Goal: Transaction & Acquisition: Purchase product/service

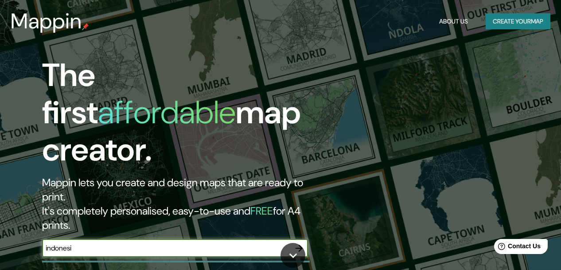
type input "[GEOGRAPHIC_DATA]"
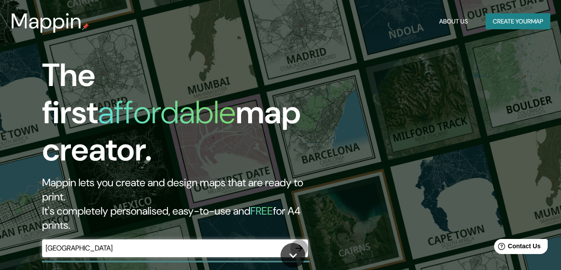
click button "button" at bounding box center [299, 248] width 18 height 18
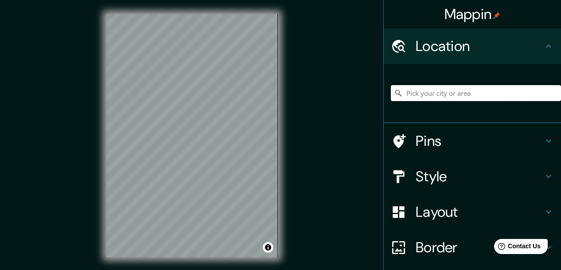
click at [441, 91] on input "Pick your city or area" at bounding box center [476, 93] width 170 height 16
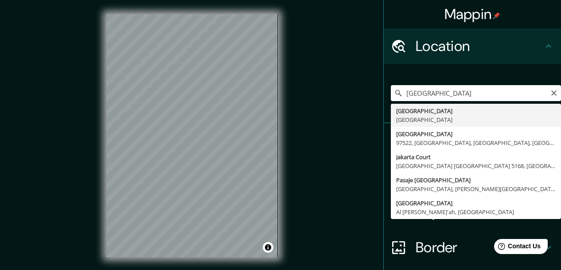
type input "[GEOGRAPHIC_DATA], [GEOGRAPHIC_DATA]"
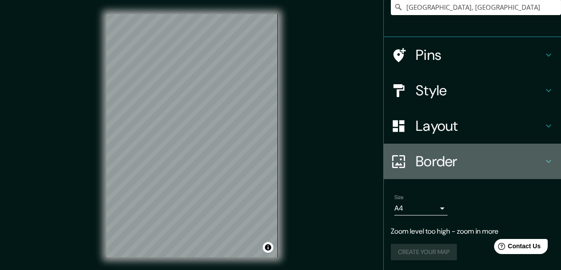
click at [520, 164] on h4 "Border" at bounding box center [480, 161] width 128 height 18
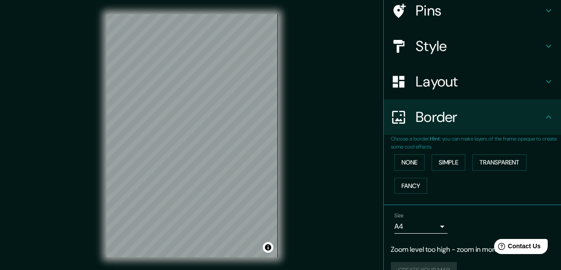
click at [517, 125] on div "Border" at bounding box center [472, 116] width 177 height 35
click at [418, 222] on body "Mappin Location [GEOGRAPHIC_DATA], [GEOGRAPHIC_DATA] Pins Style Layout Border C…" at bounding box center [280, 135] width 561 height 270
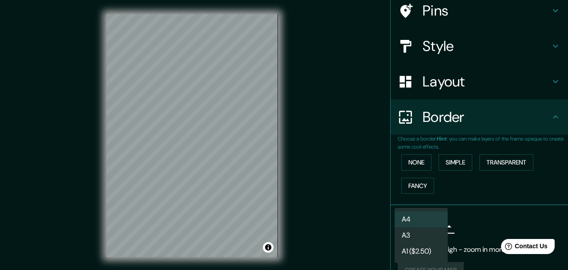
click at [494, 228] on div at bounding box center [284, 135] width 568 height 270
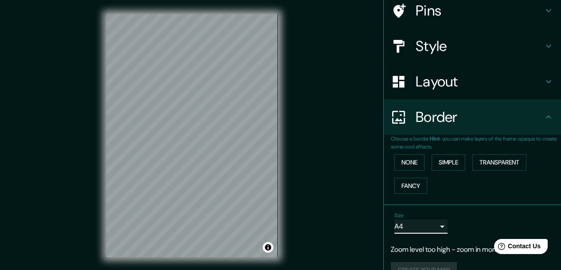
scroll to position [89, 0]
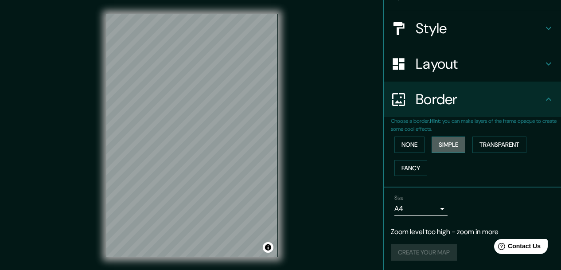
click at [451, 144] on button "Simple" at bounding box center [449, 144] width 34 height 16
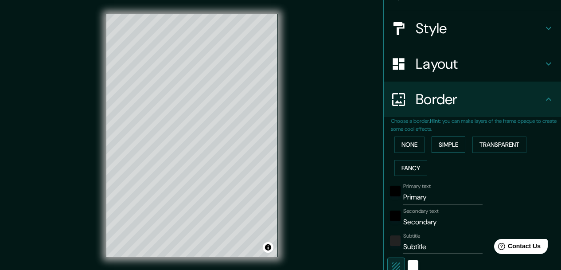
click at [451, 144] on button "Simple" at bounding box center [449, 144] width 34 height 16
type input "154"
type input "31"
click at [412, 143] on button "None" at bounding box center [409, 144] width 30 height 16
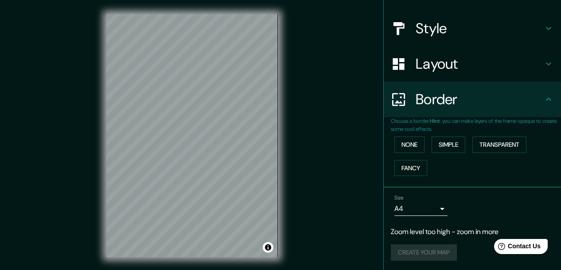
scroll to position [15, 0]
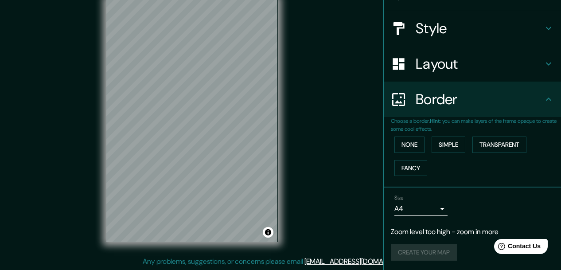
click at [474, 75] on div "Layout" at bounding box center [472, 63] width 177 height 35
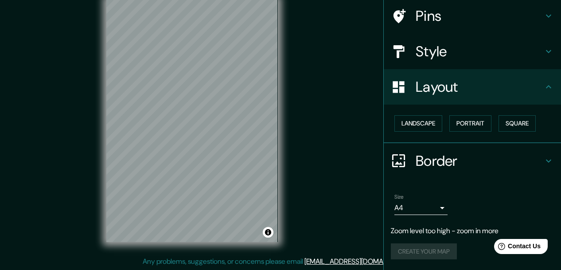
scroll to position [66, 0]
click at [428, 125] on button "Landscape" at bounding box center [418, 124] width 48 height 16
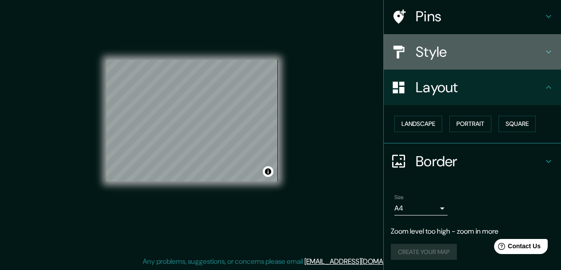
click at [520, 53] on h4 "Style" at bounding box center [480, 52] width 128 height 18
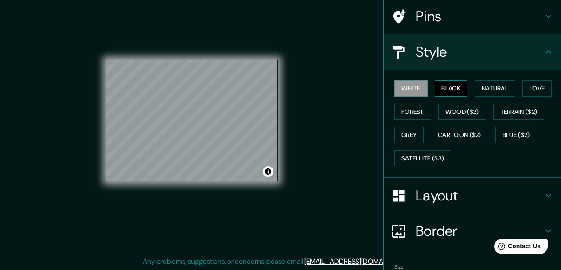
click at [452, 93] on button "Black" at bounding box center [451, 88] width 33 height 16
click at [412, 90] on button "White" at bounding box center [410, 88] width 33 height 16
click at [484, 90] on button "Natural" at bounding box center [494, 88] width 41 height 16
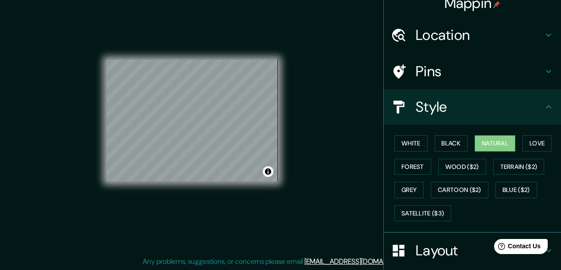
scroll to position [0, 0]
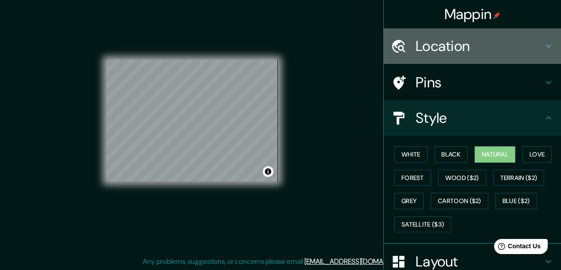
click at [482, 49] on h4 "Location" at bounding box center [480, 46] width 128 height 18
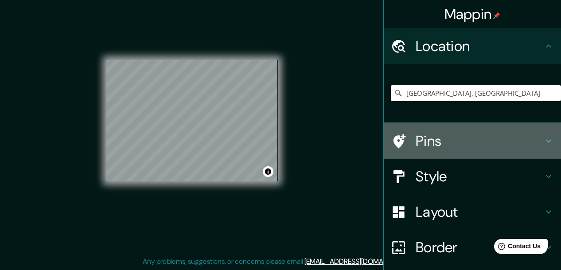
click at [471, 136] on h4 "Pins" at bounding box center [480, 141] width 128 height 18
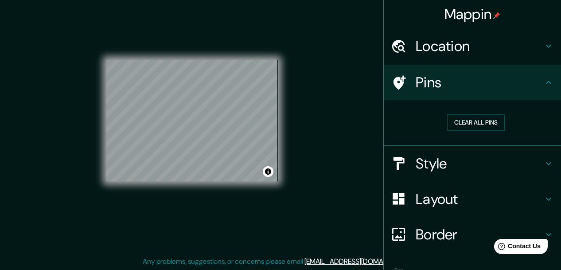
scroll to position [73, 0]
